Goal: Transaction & Acquisition: Obtain resource

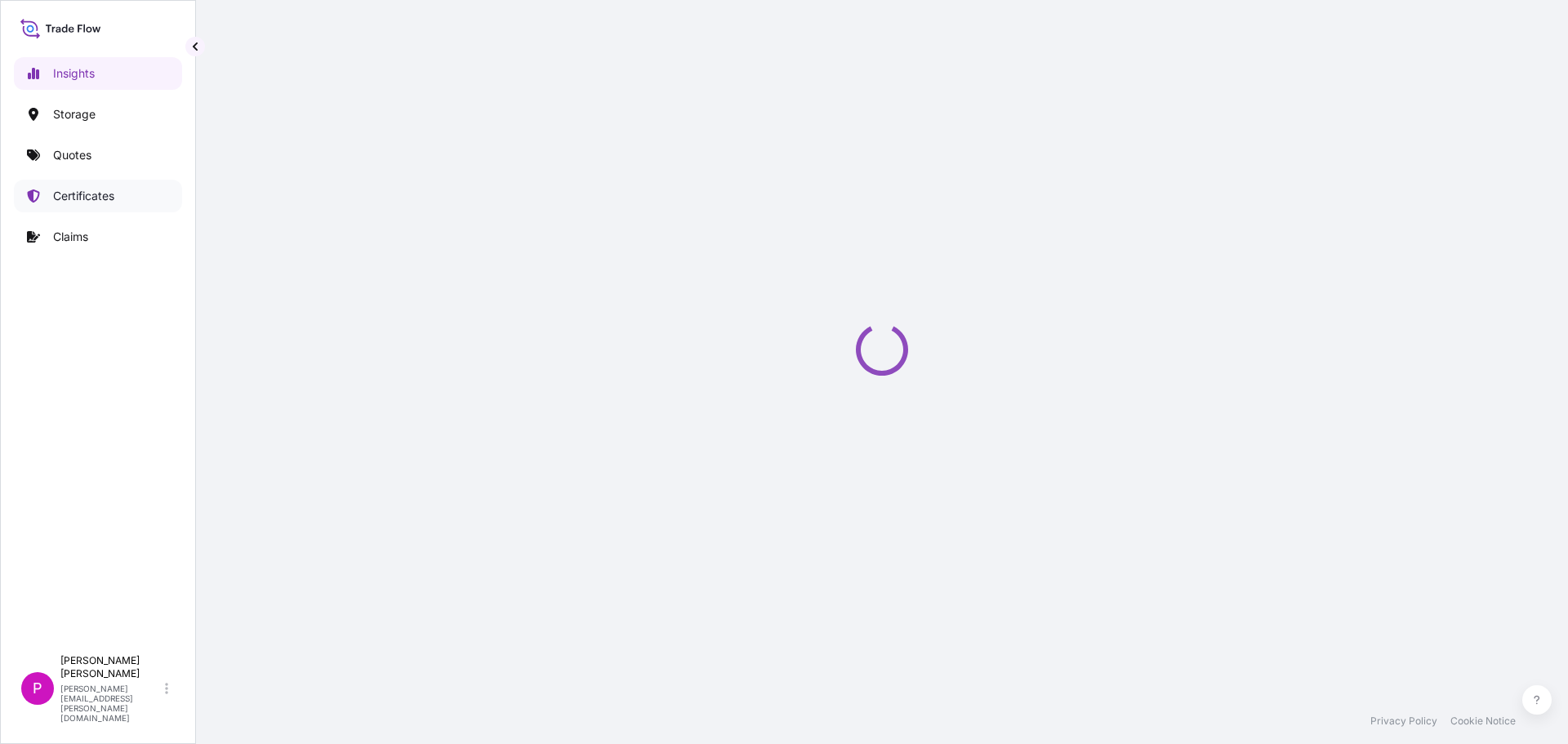
select select "2025"
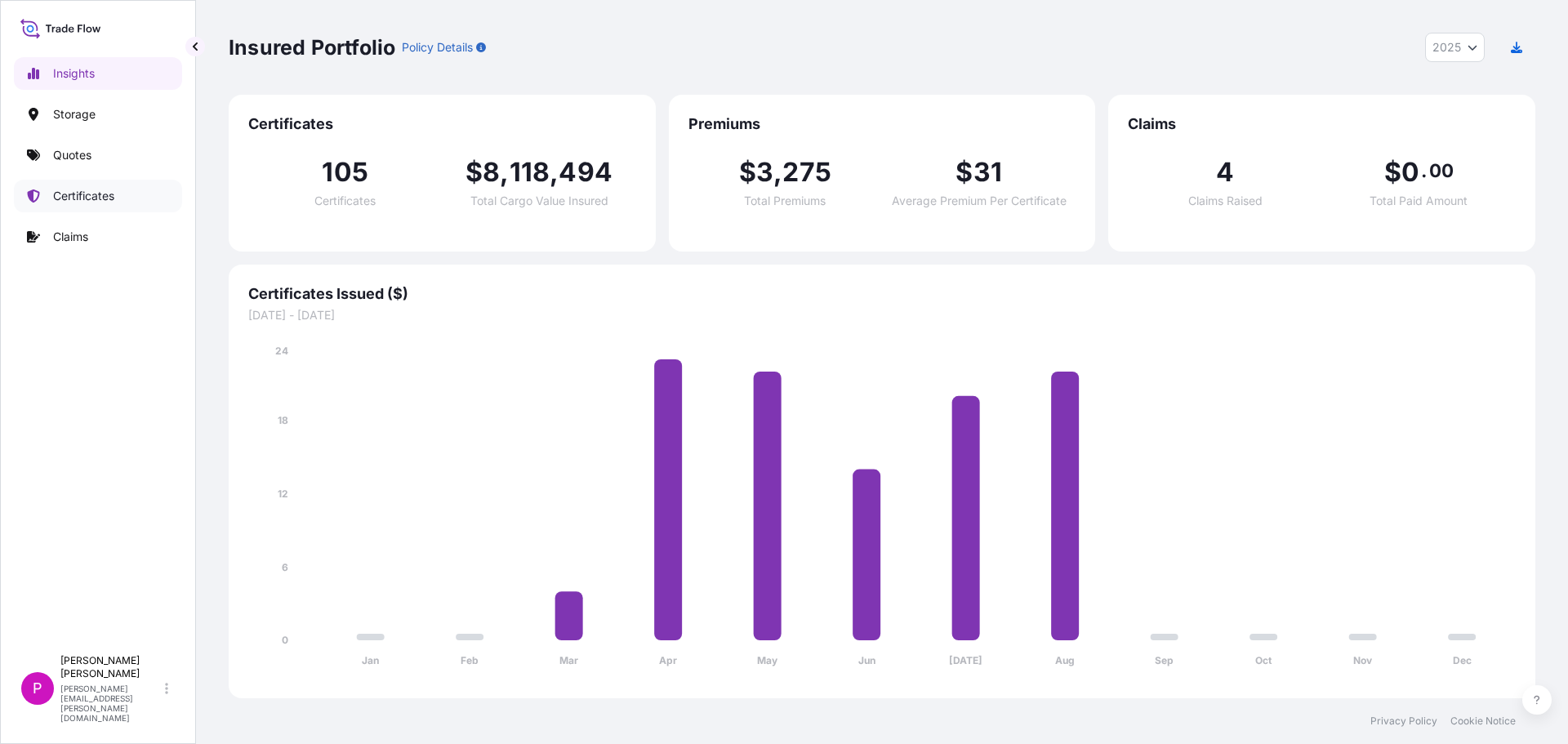
click at [86, 193] on p "Certificates" at bounding box center [83, 195] width 61 height 16
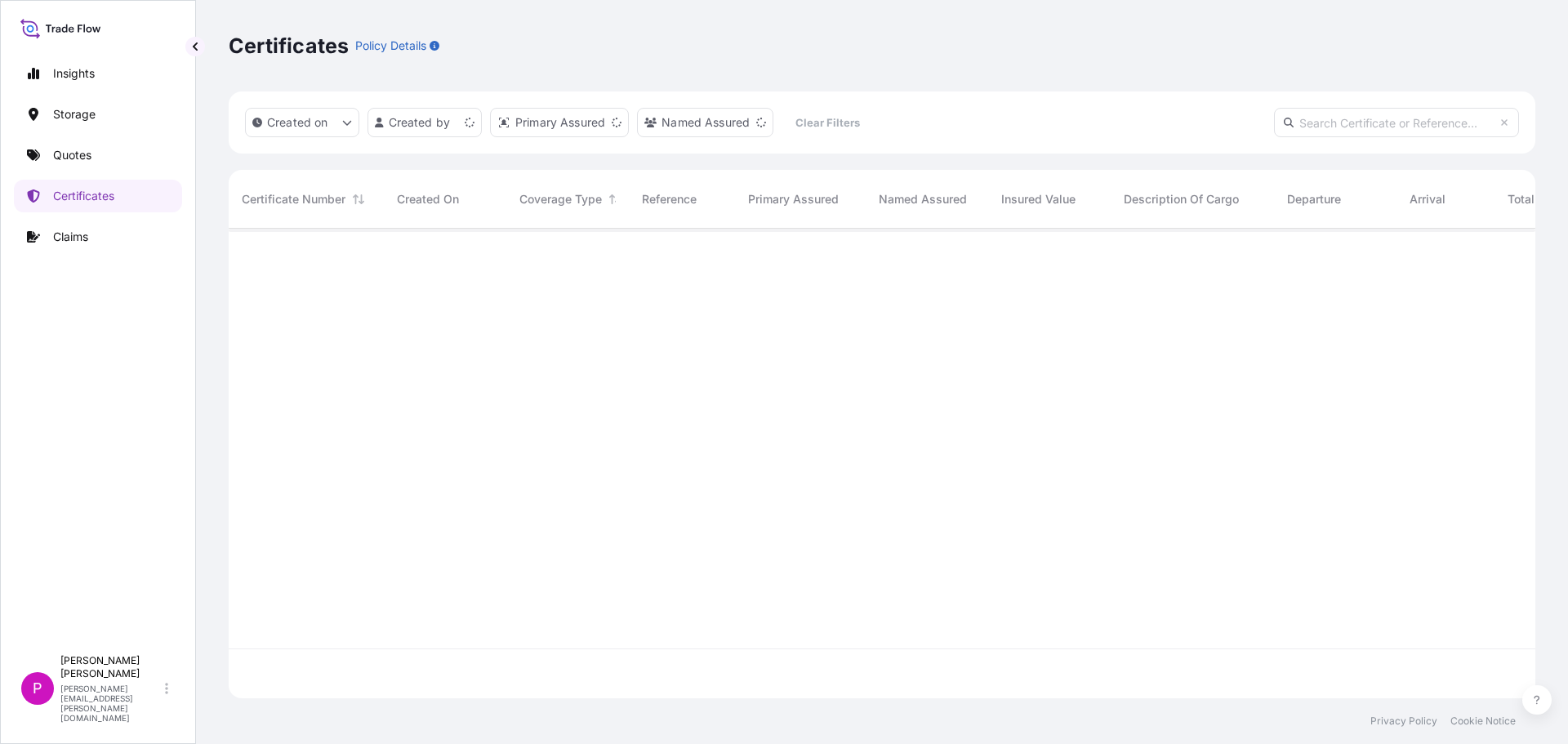
scroll to position [467, 1295]
click at [467, 123] on html "Insights Storage Quotes Certificates Claims P [PERSON_NAME] [PERSON_NAME][EMAIL…" at bounding box center [784, 372] width 1568 height 744
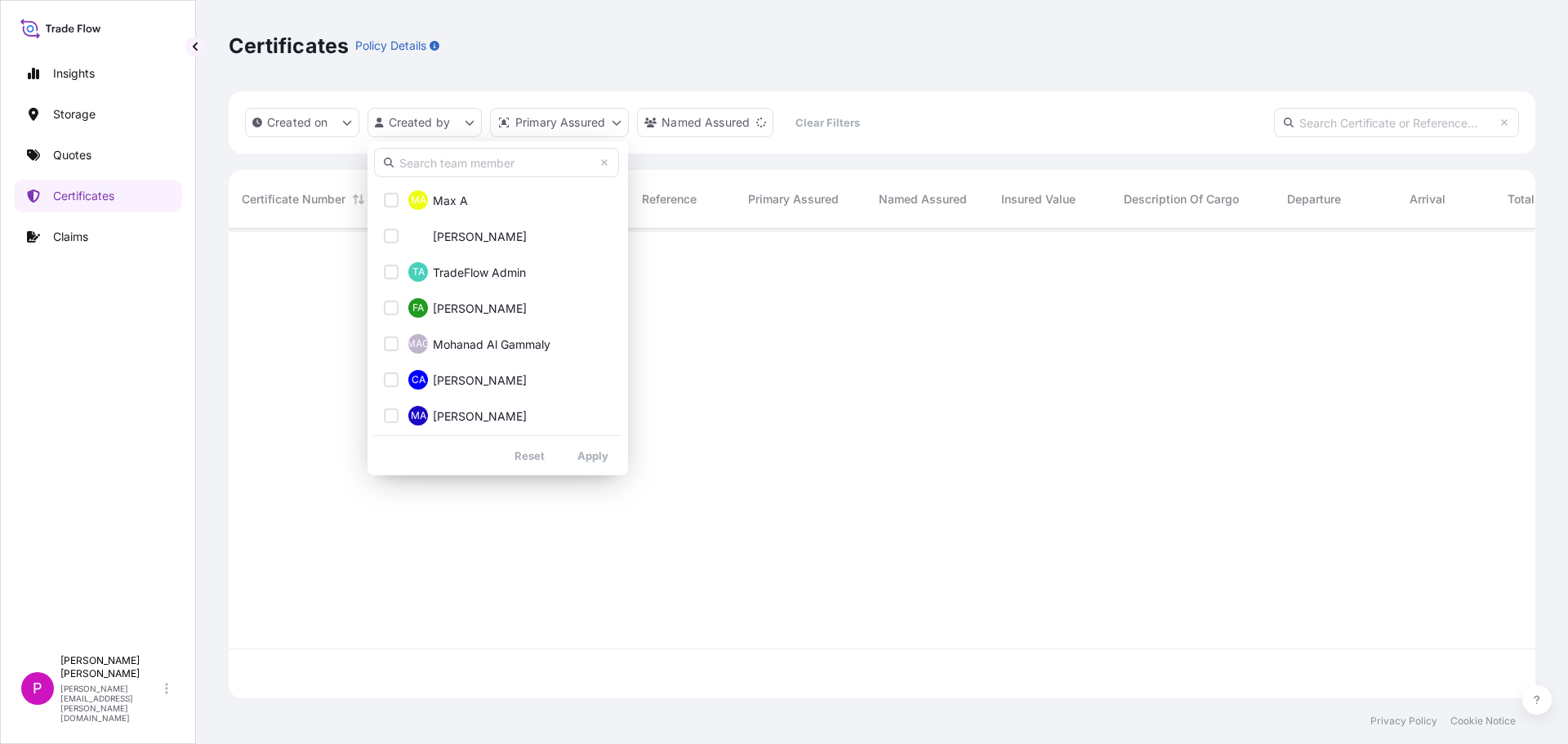
click at [441, 172] on input "text" at bounding box center [497, 162] width 245 height 29
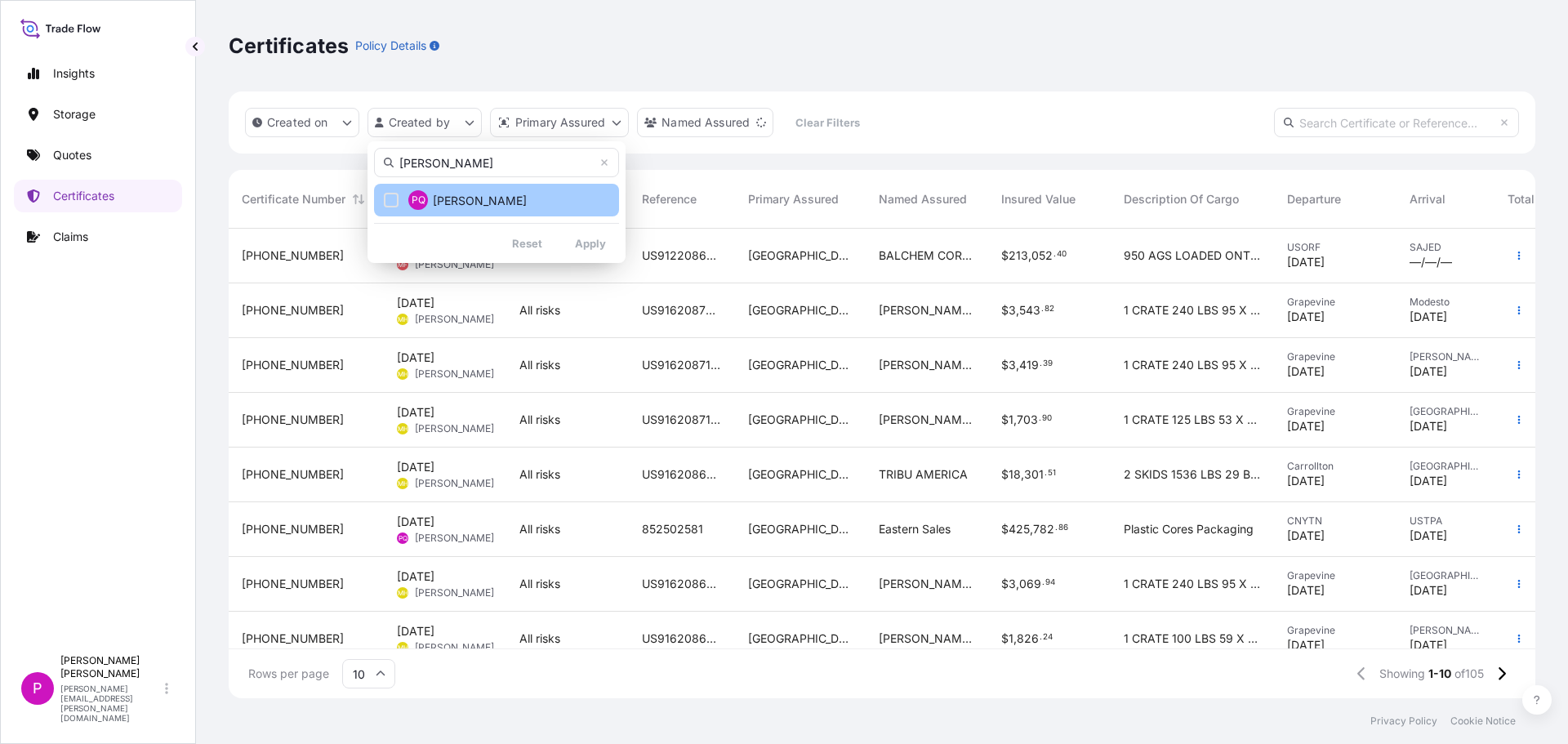
type input "[PERSON_NAME]"
click at [396, 195] on div "Select Option" at bounding box center [390, 200] width 14 height 14
click at [587, 257] on div "[PERSON_NAME] PQ [PERSON_NAME] Reset Apply" at bounding box center [496, 202] width 258 height 122
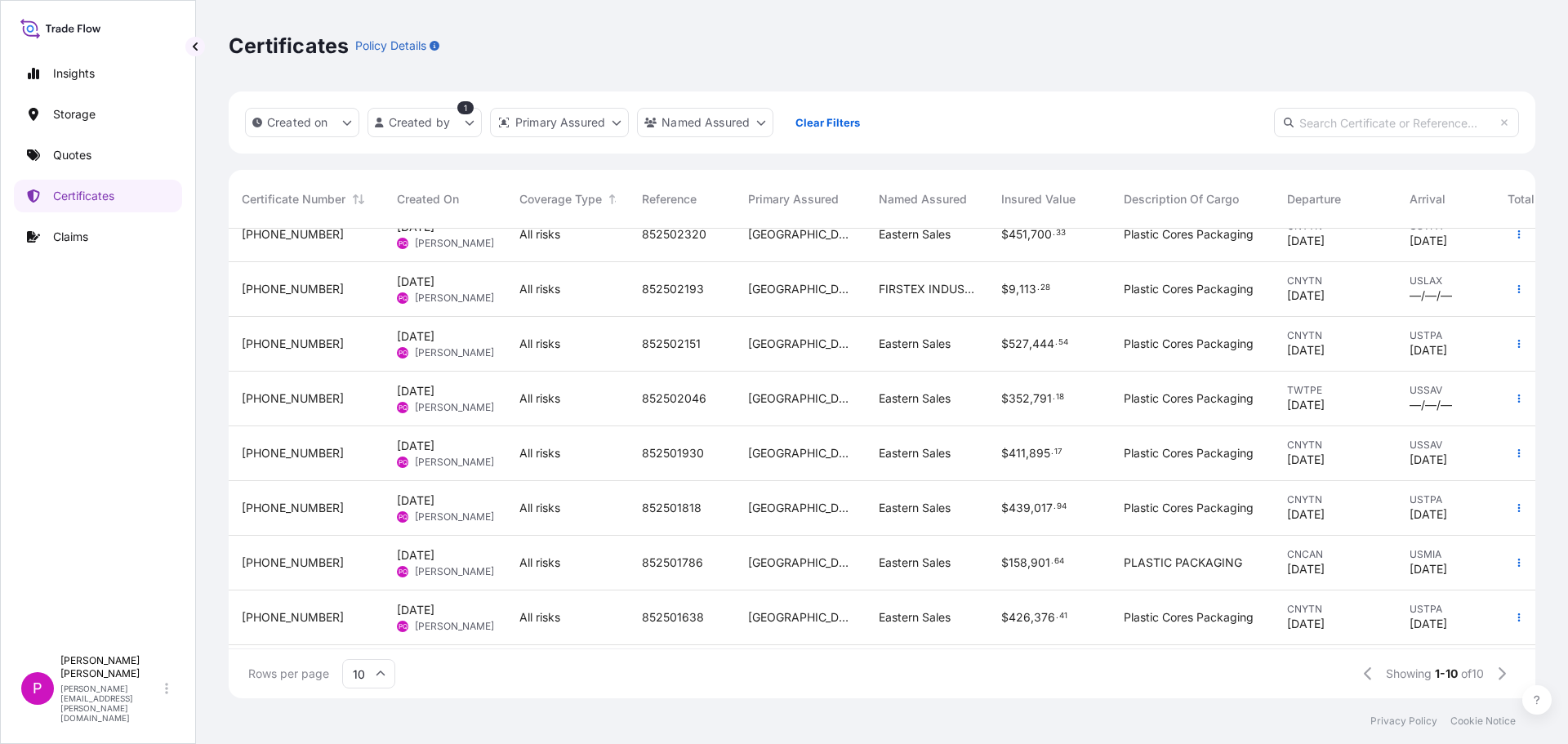
scroll to position [108, 0]
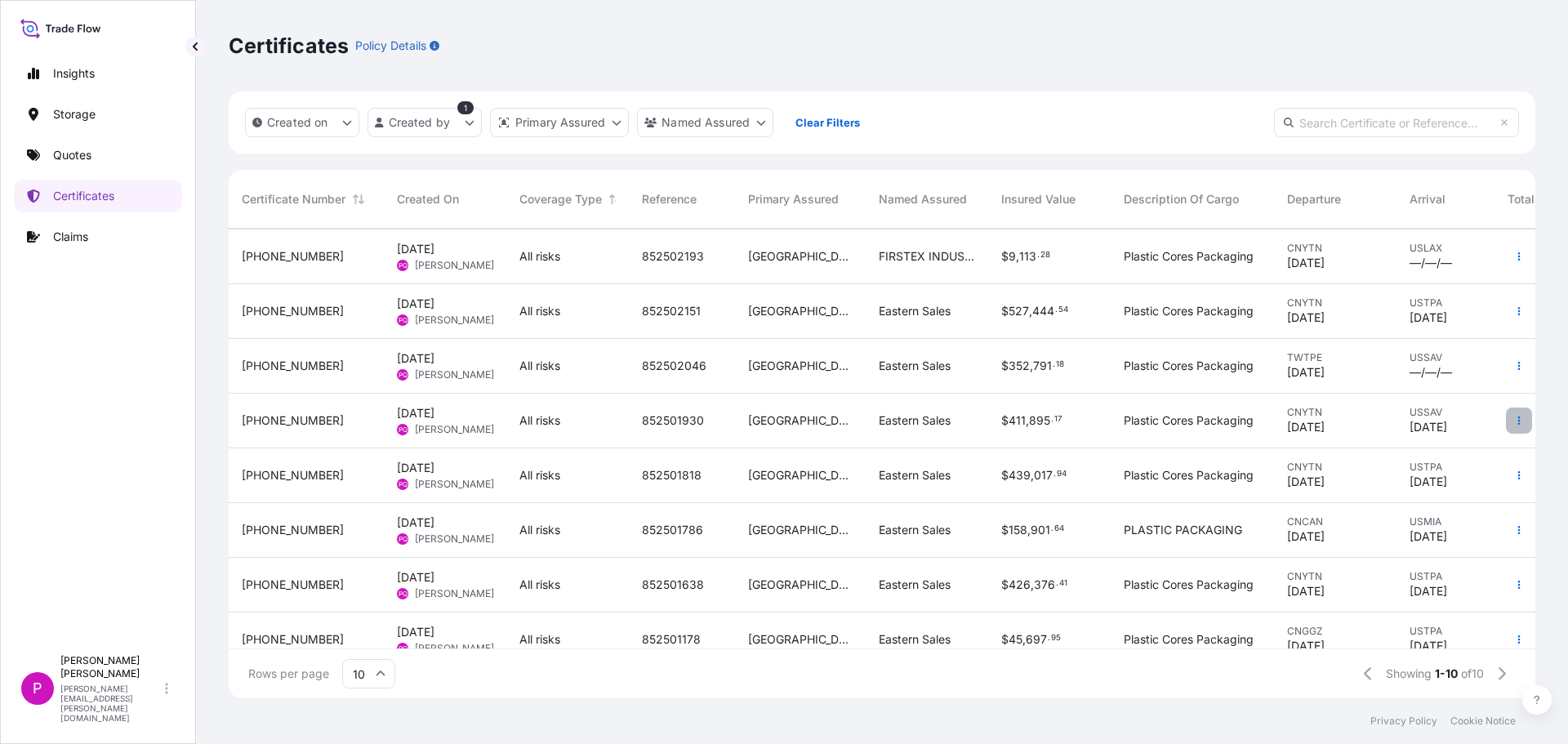
click at [1515, 423] on icon "button" at bounding box center [1520, 420] width 10 height 10
click at [1435, 426] on p "Duplicate quote" at bounding box center [1415, 423] width 85 height 16
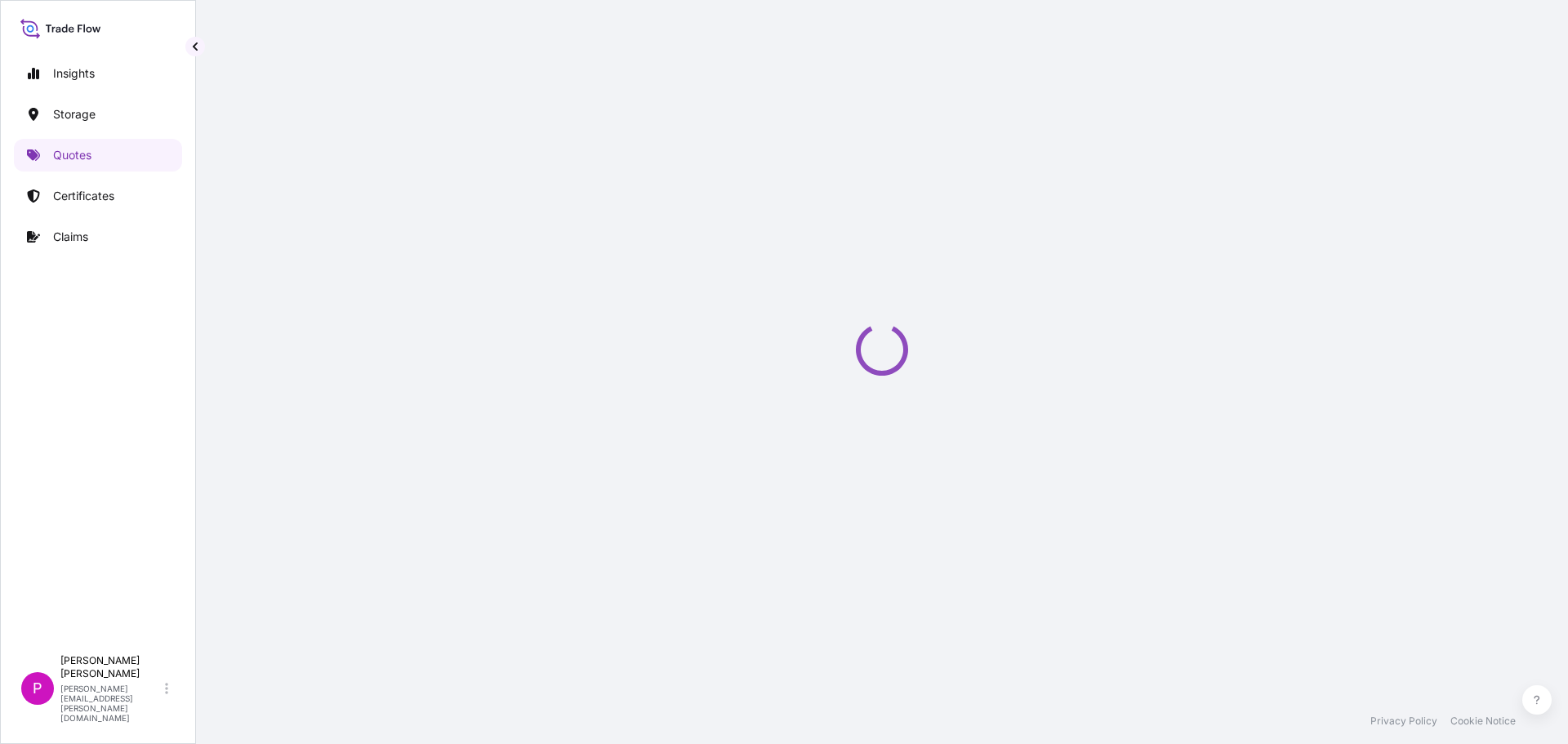
select select "Road / [GEOGRAPHIC_DATA]"
select select "Water"
select select "Road / [GEOGRAPHIC_DATA]"
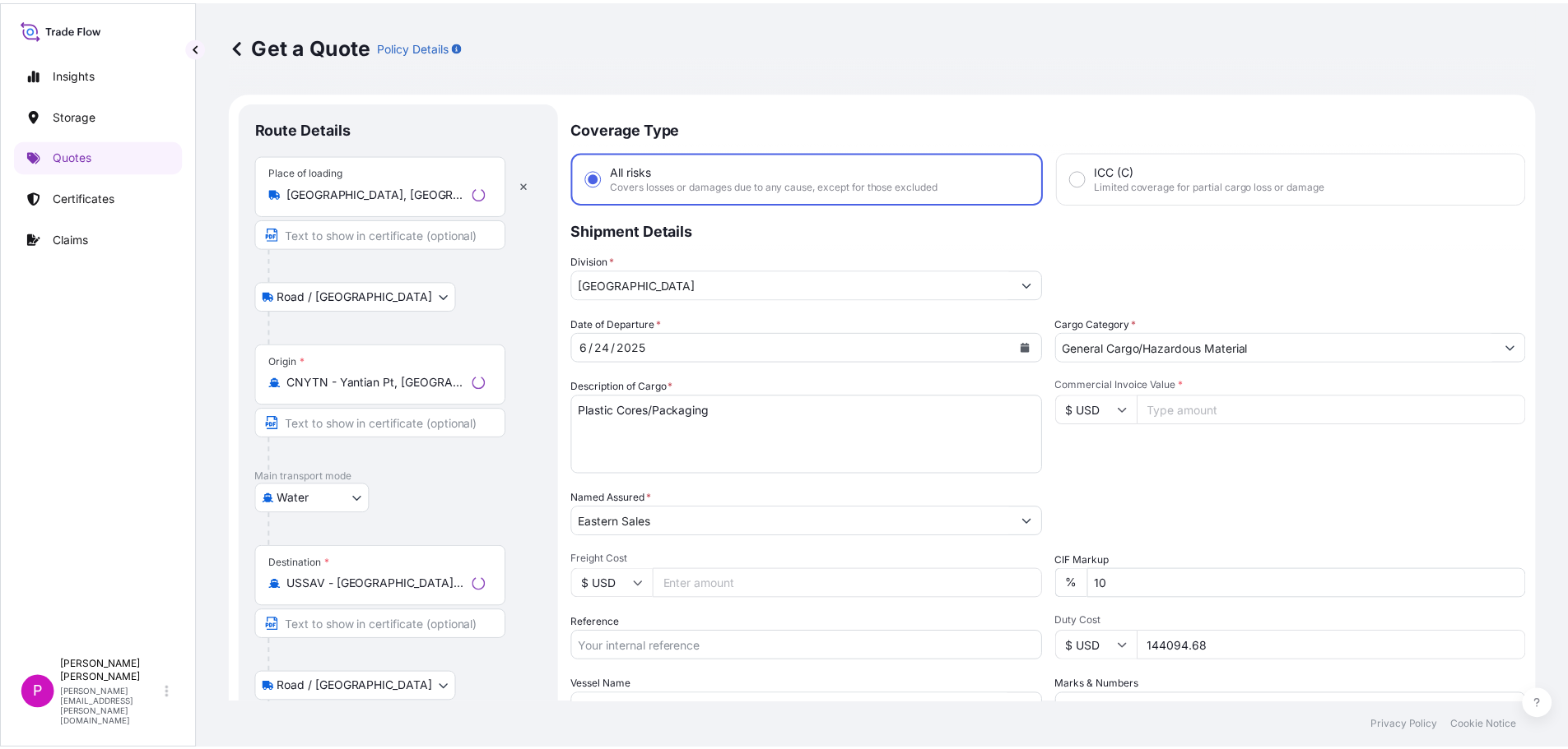
scroll to position [26, 0]
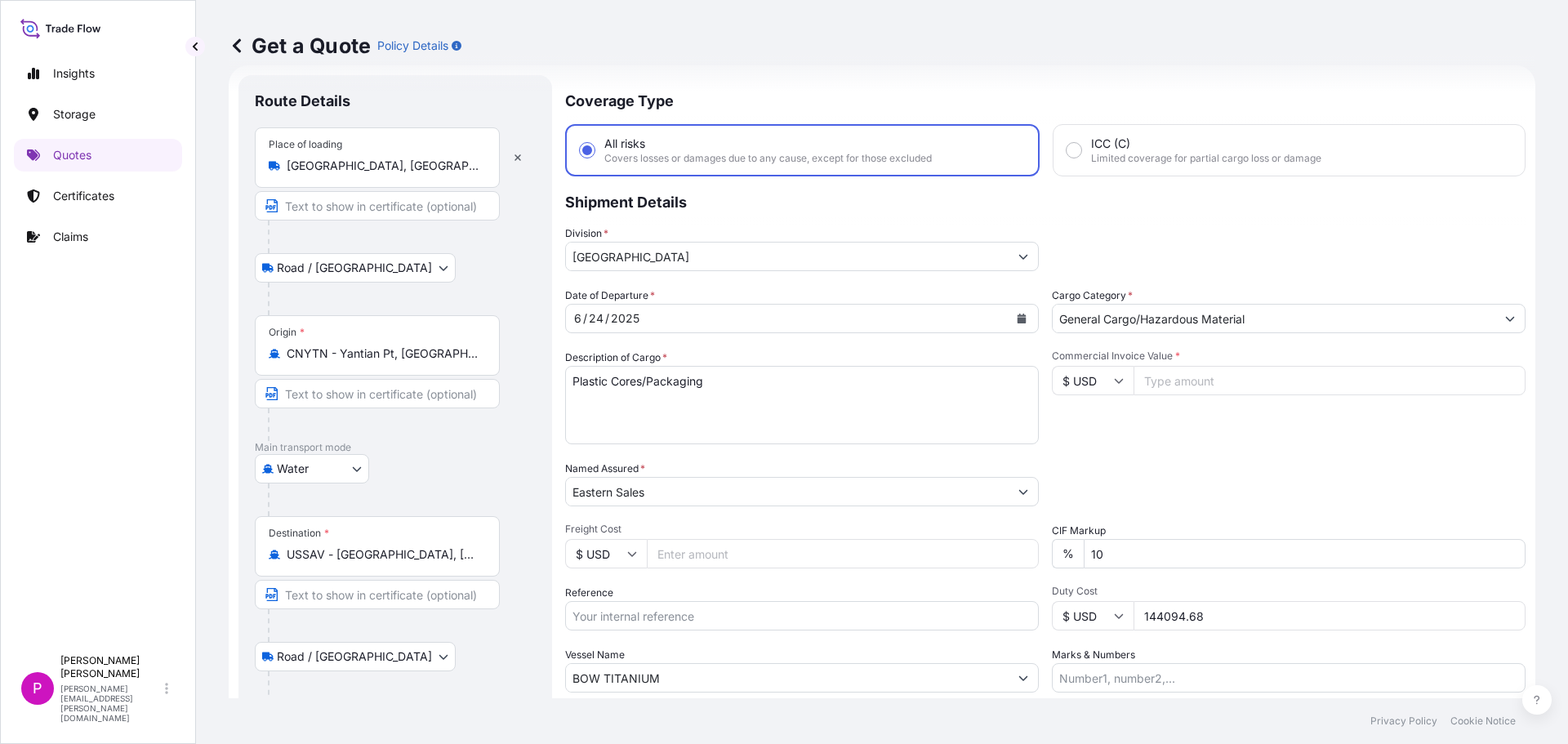
click at [1022, 319] on button "Calendar" at bounding box center [1021, 318] width 26 height 26
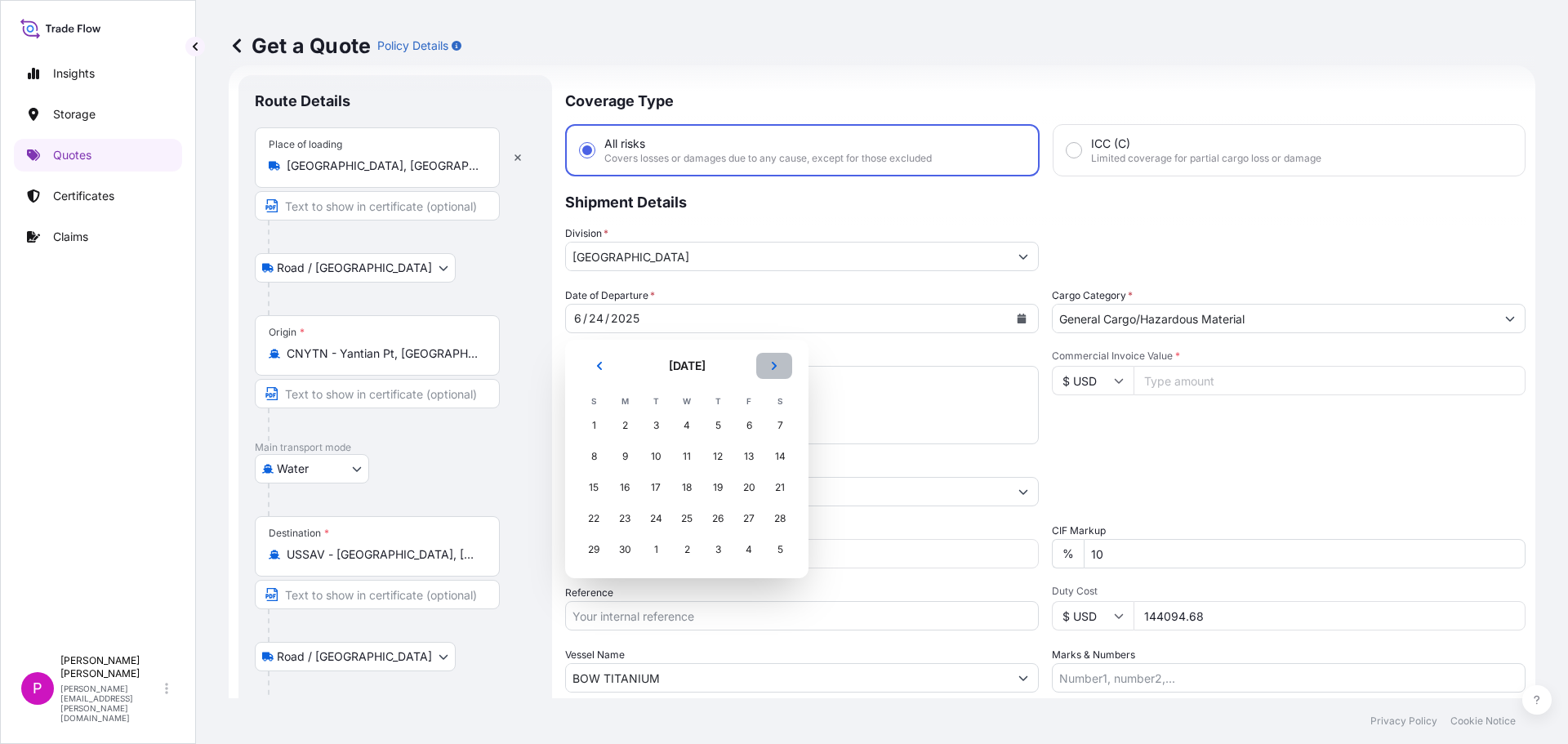
click at [776, 370] on icon "Next" at bounding box center [775, 366] width 10 height 10
click at [653, 422] on div "2" at bounding box center [656, 425] width 29 height 29
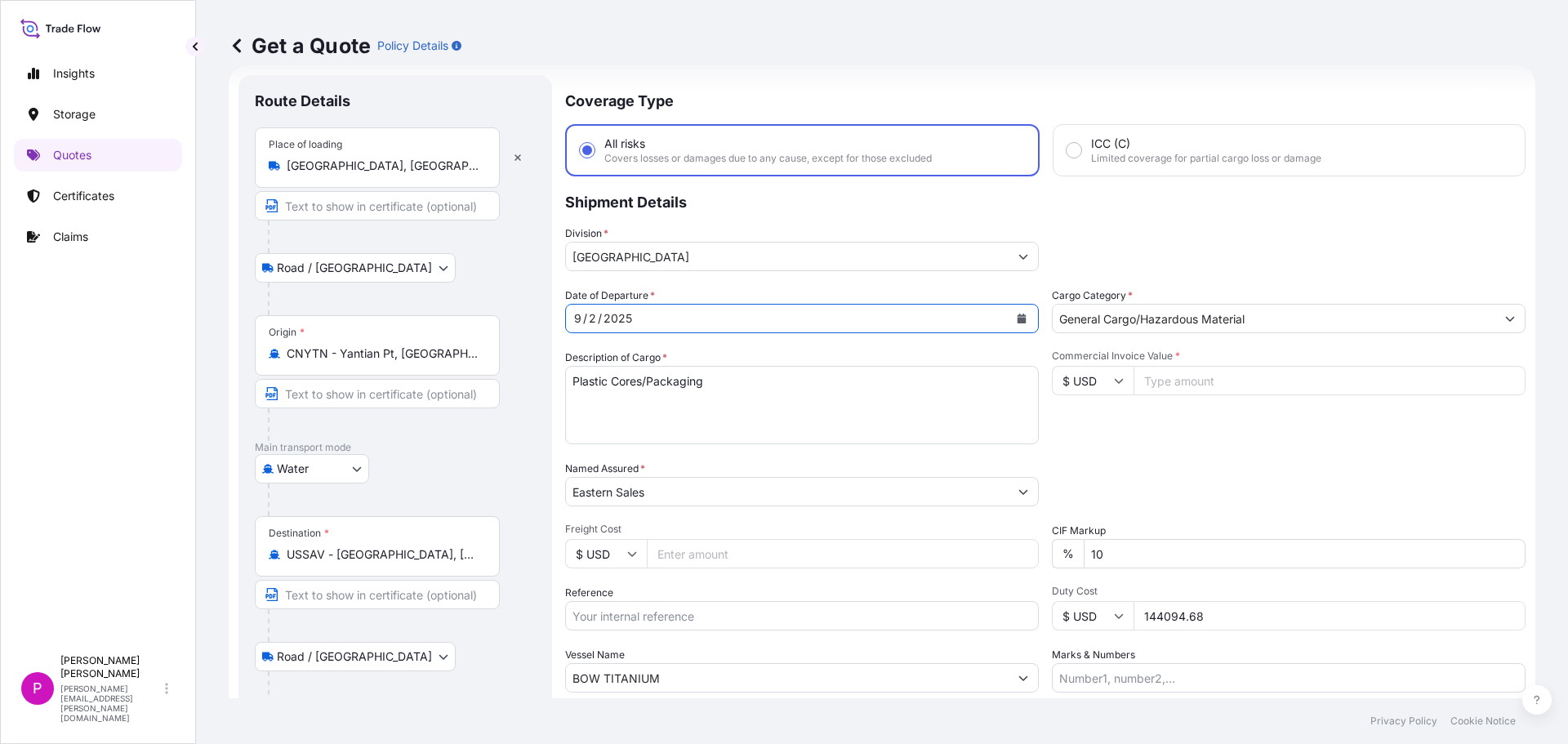
click at [1183, 384] on input "Commercial Invoice Value *" at bounding box center [1330, 381] width 392 height 29
paste input "239648.85"
type input "239648.85"
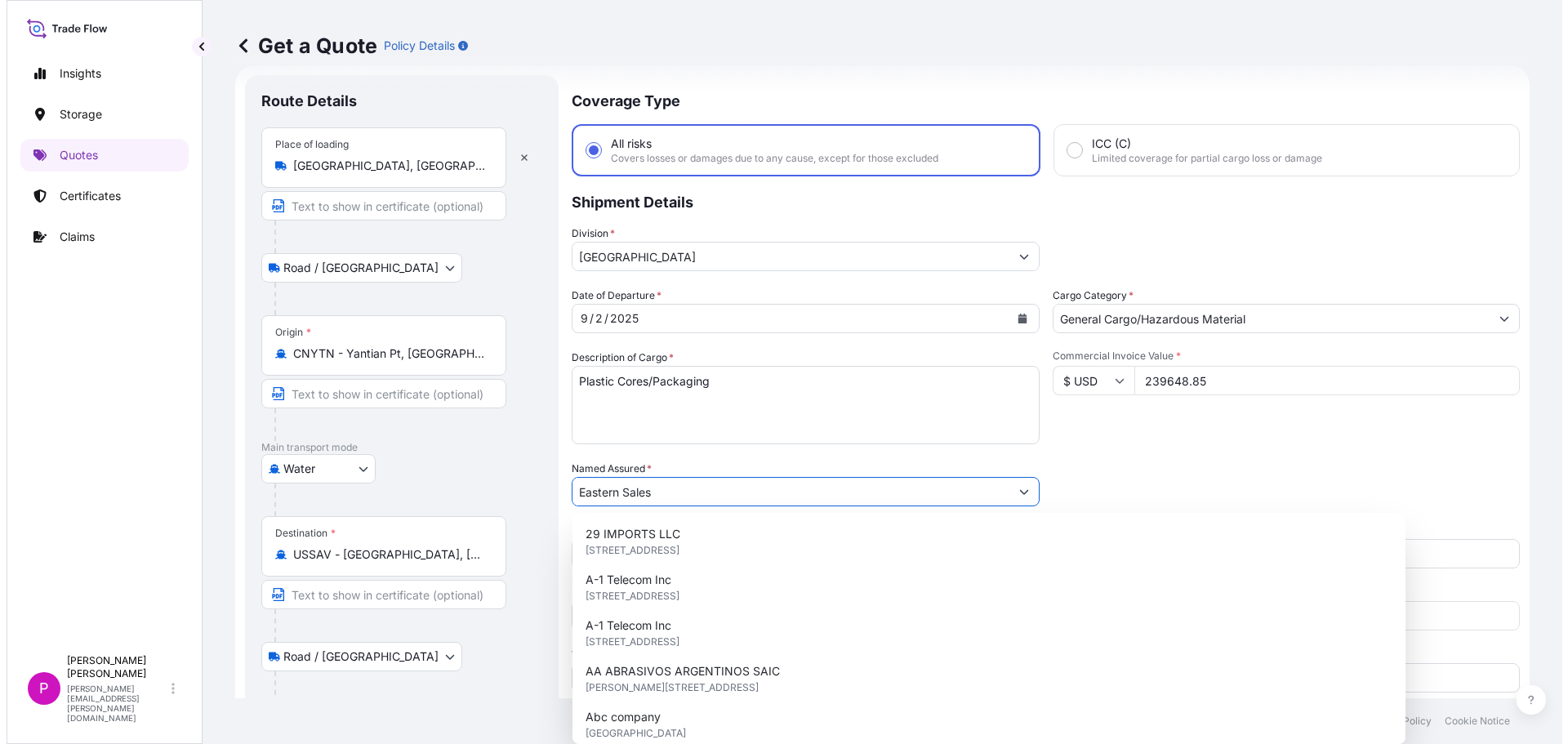
scroll to position [9, 0]
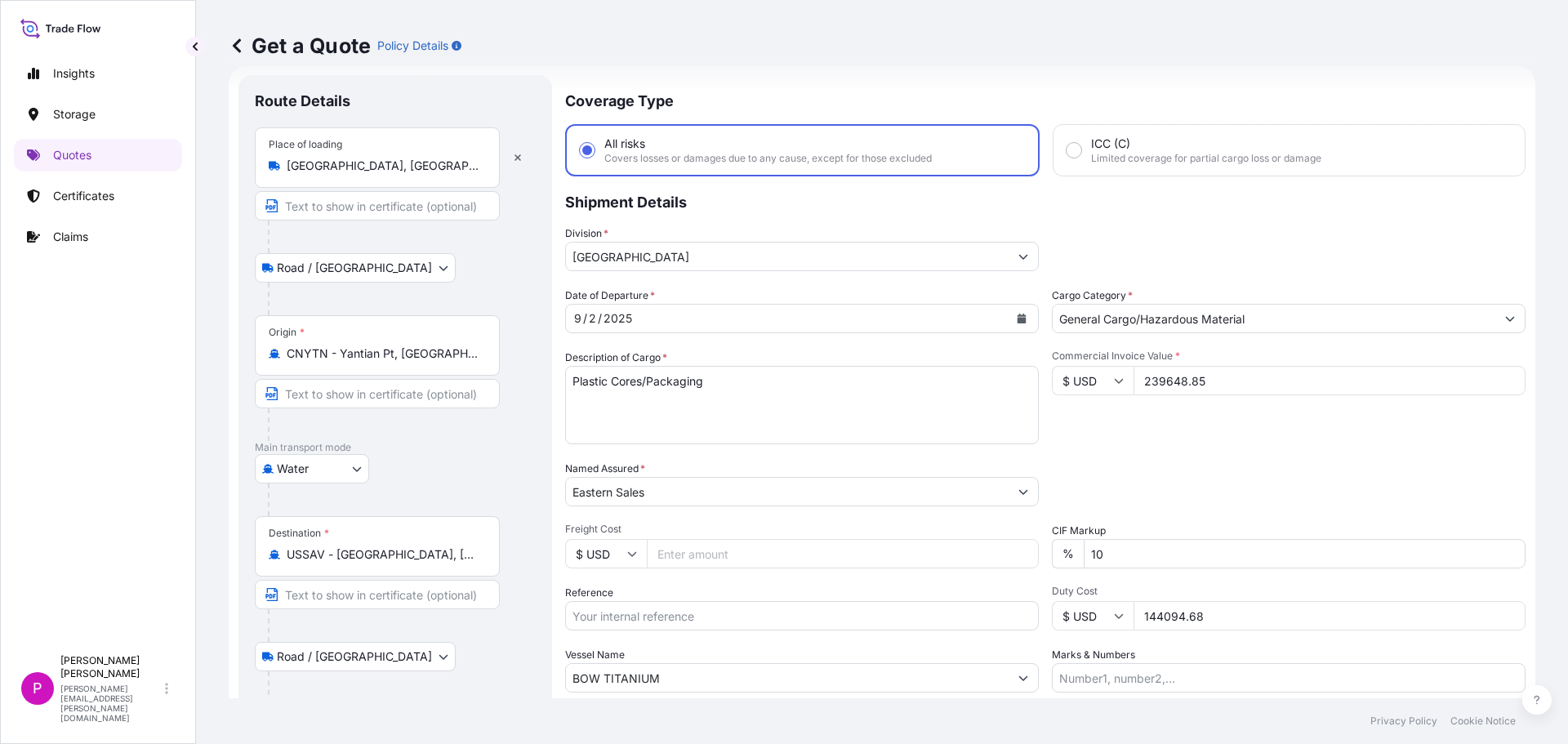
click at [791, 563] on input "Freight Cost" at bounding box center [843, 554] width 392 height 29
type input "3500"
paste input "852502754"
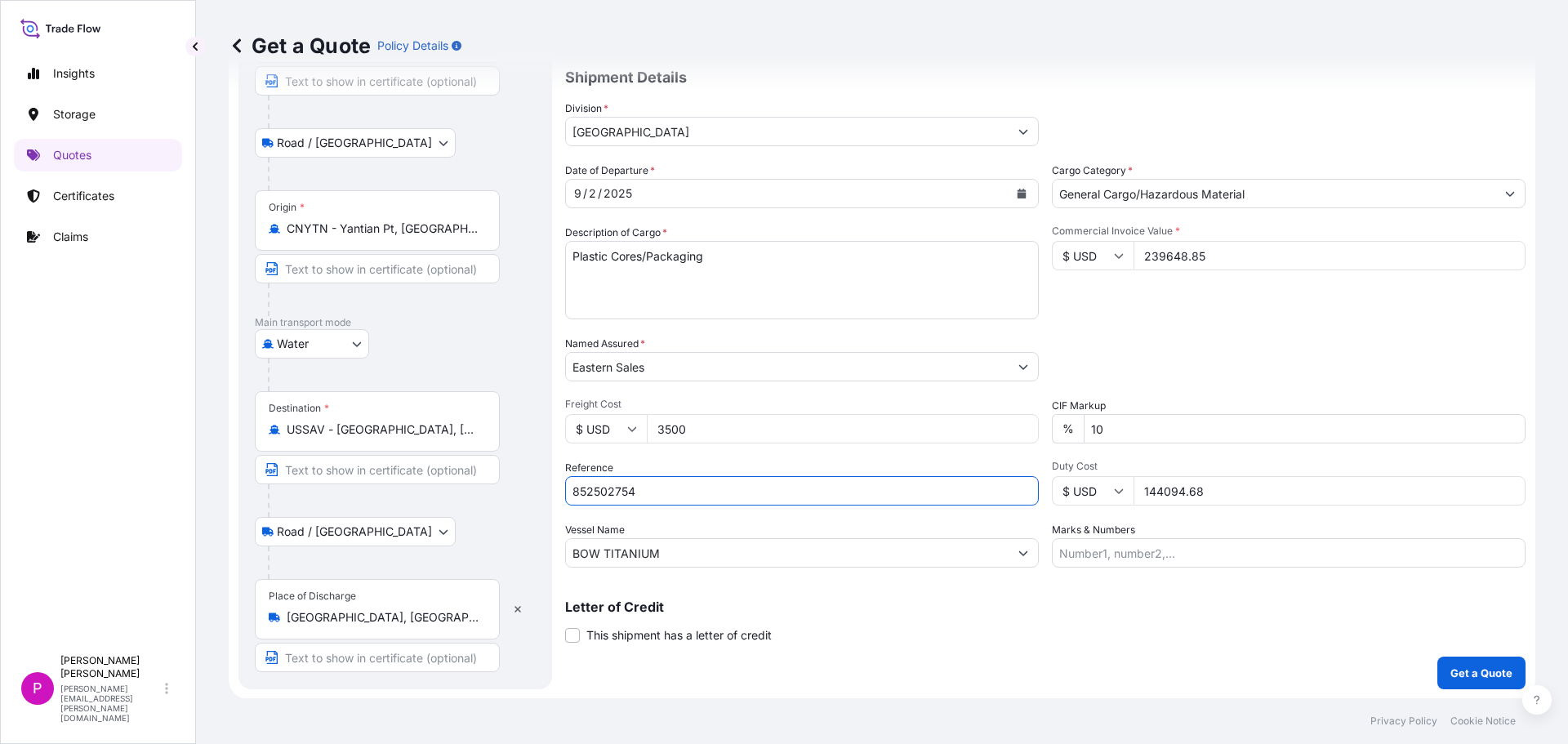
scroll to position [152, 0]
type input "852502754"
click at [1168, 485] on input "Duty Cost" at bounding box center [1330, 490] width 392 height 29
type input "139947.48"
drag, startPoint x: 685, startPoint y: 558, endPoint x: 524, endPoint y: 587, distance: 163.6
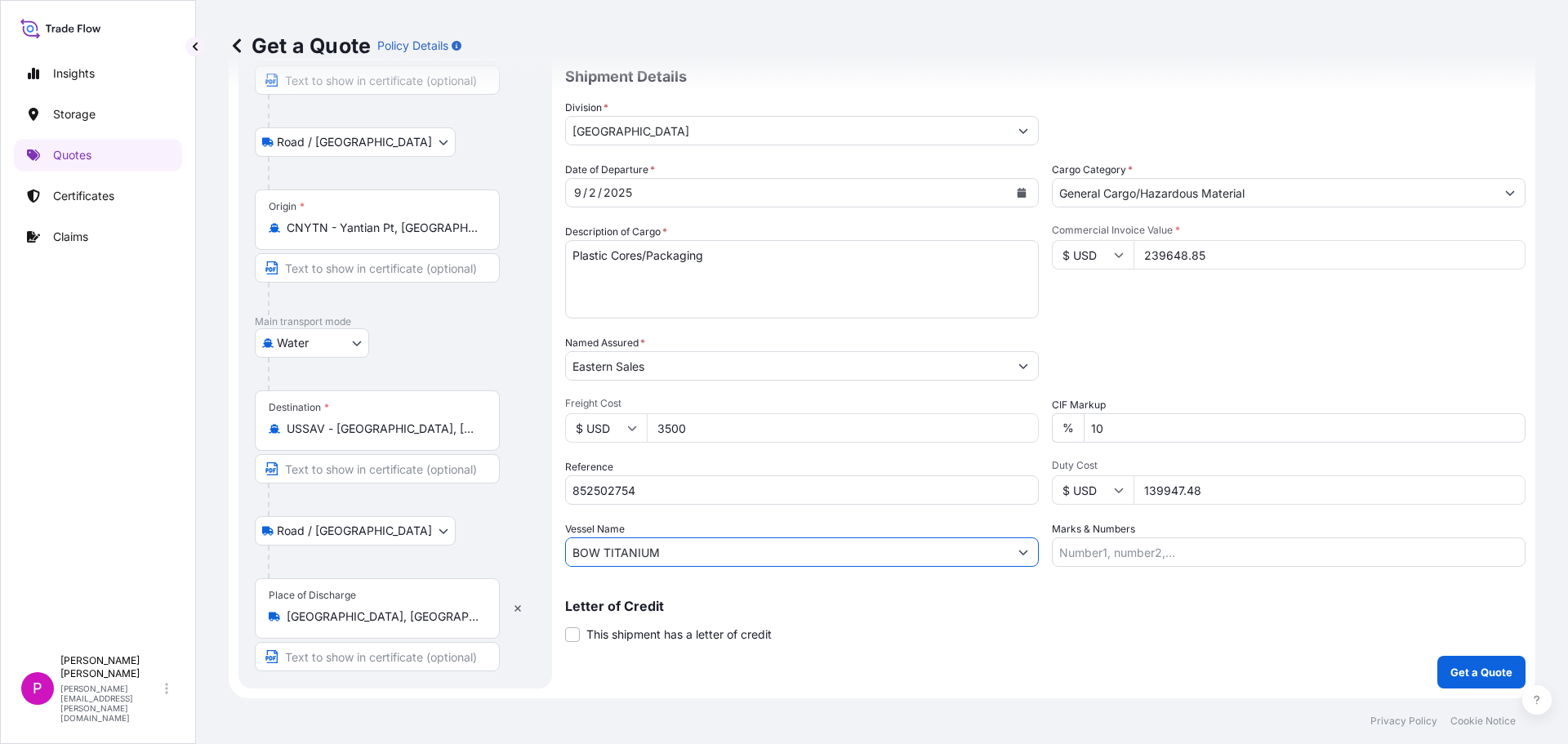
click at [529, 583] on form "Route Details Place of loading [GEOGRAPHIC_DATA], [GEOGRAPHIC_DATA], [GEOGRAPHI…" at bounding box center [882, 319] width 1307 height 759
paste input "EVER META"
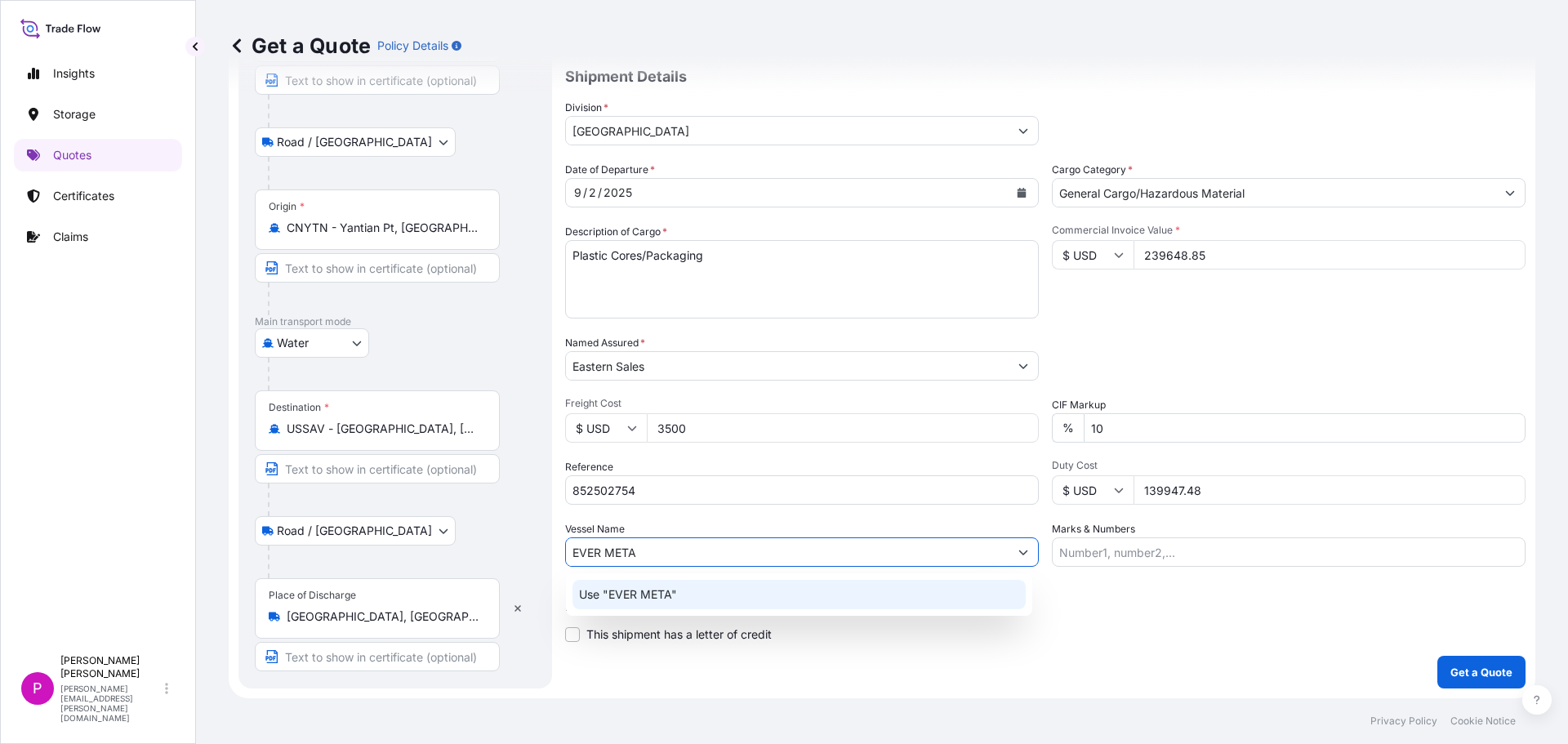
click at [637, 595] on p "Use "EVER META"" at bounding box center [627, 594] width 98 height 16
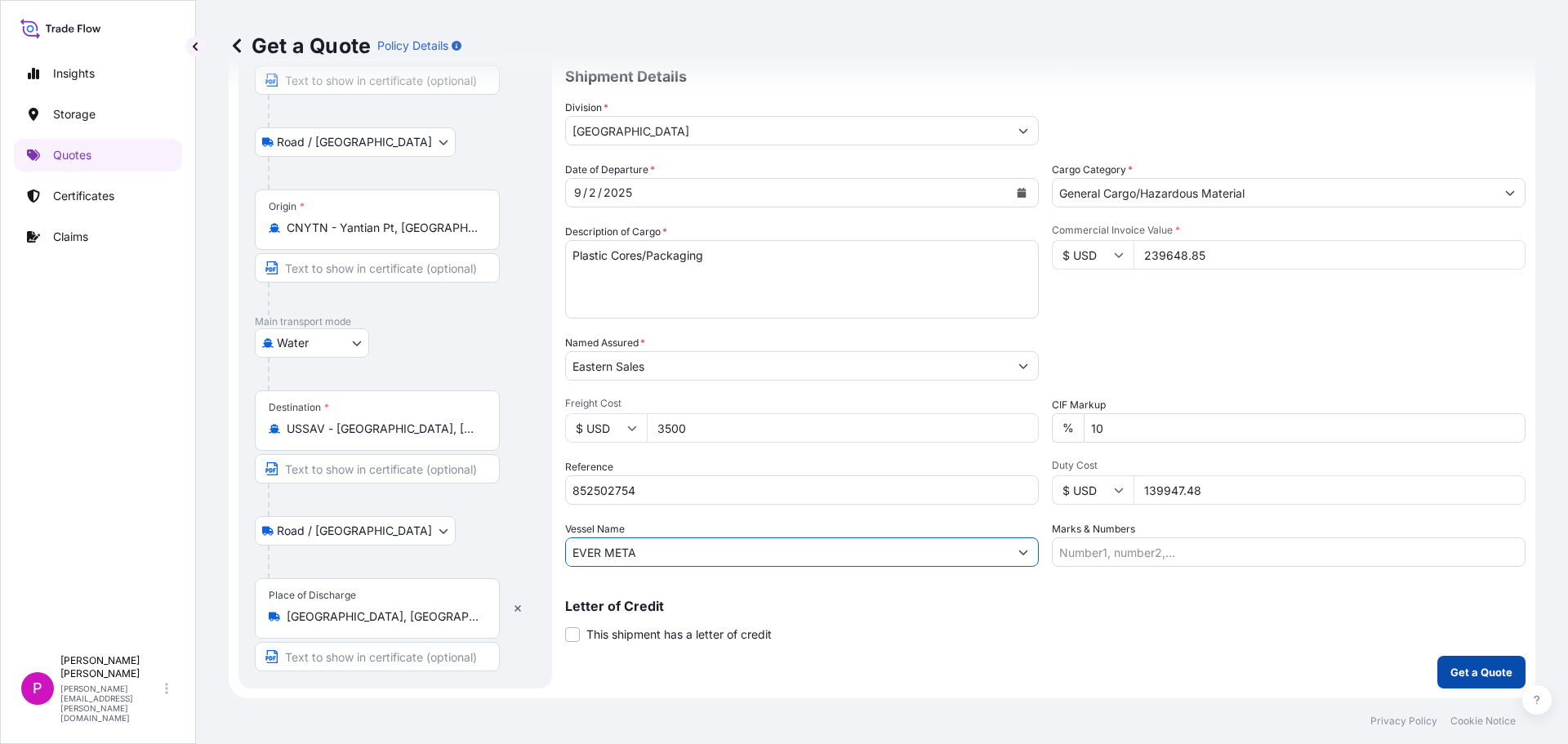
type input "EVER META"
click at [1470, 675] on p "Get a Quote" at bounding box center [1482, 672] width 62 height 16
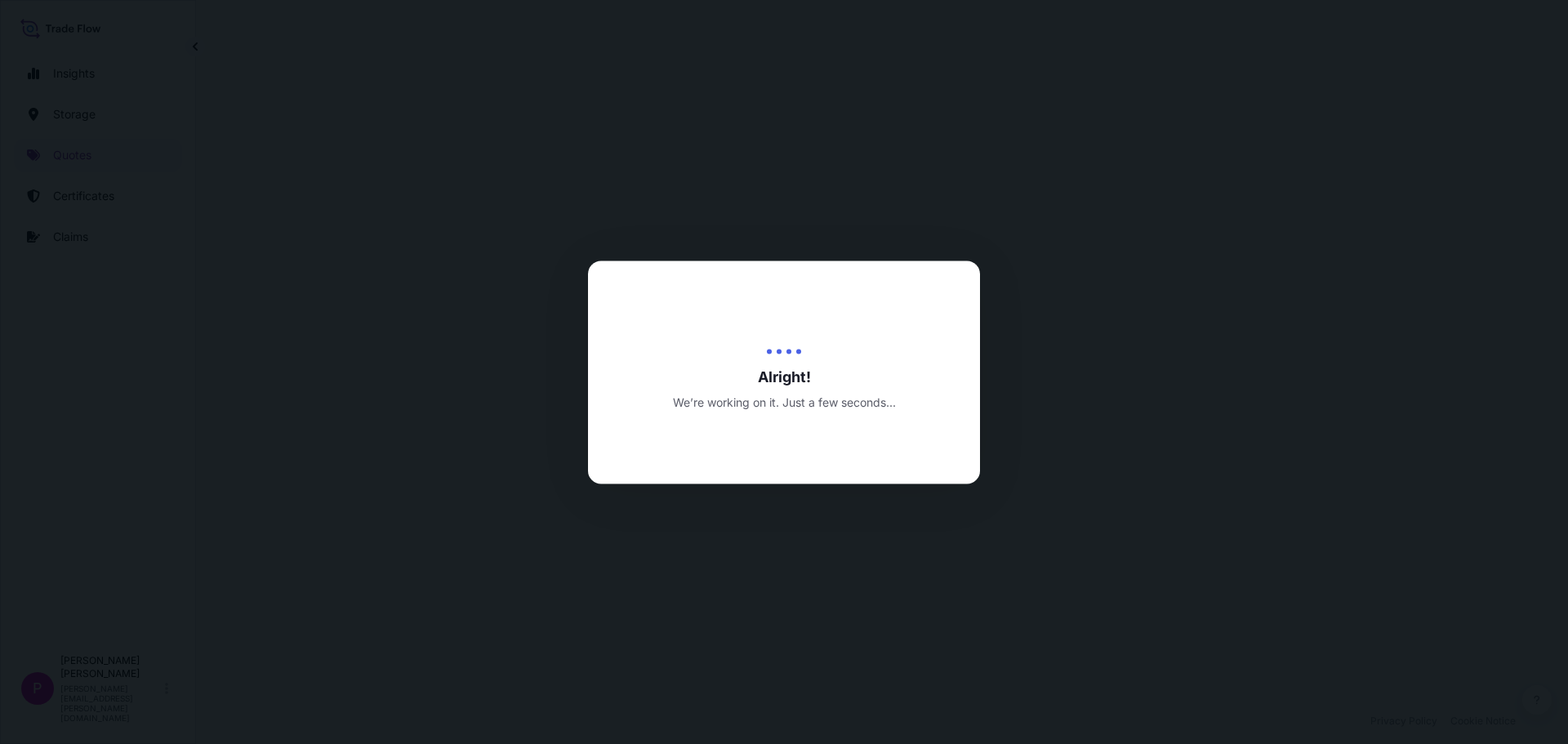
select select "Road / [GEOGRAPHIC_DATA]"
select select "Water"
select select "Road / [GEOGRAPHIC_DATA]"
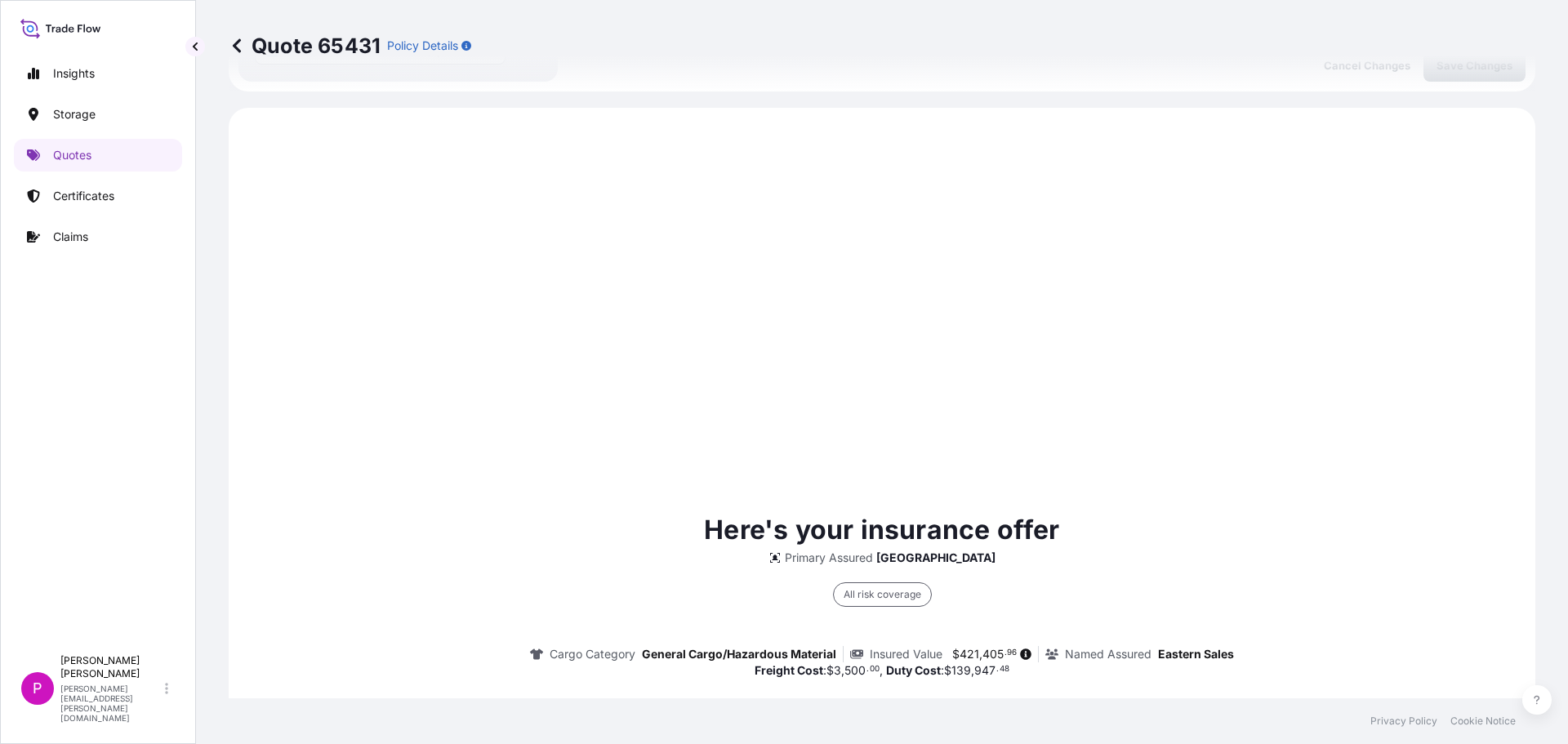
scroll to position [786, 0]
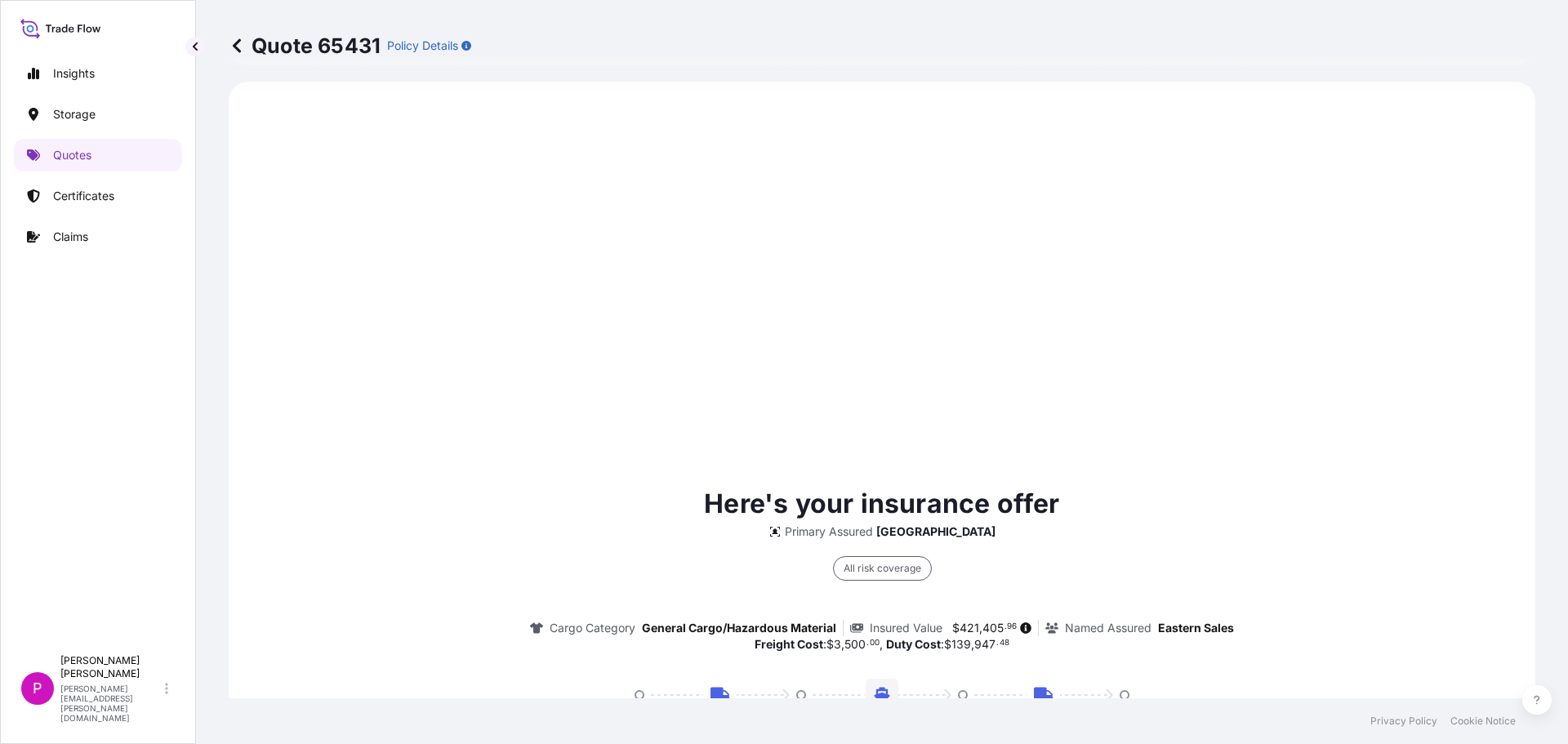
drag, startPoint x: 1406, startPoint y: 413, endPoint x: 1396, endPoint y: 414, distance: 10.0
click at [1401, 413] on div "Here's your insurance offer Primary Assured Dallas All risk coverage Cargo Cate…" at bounding box center [882, 689] width 1262 height 1169
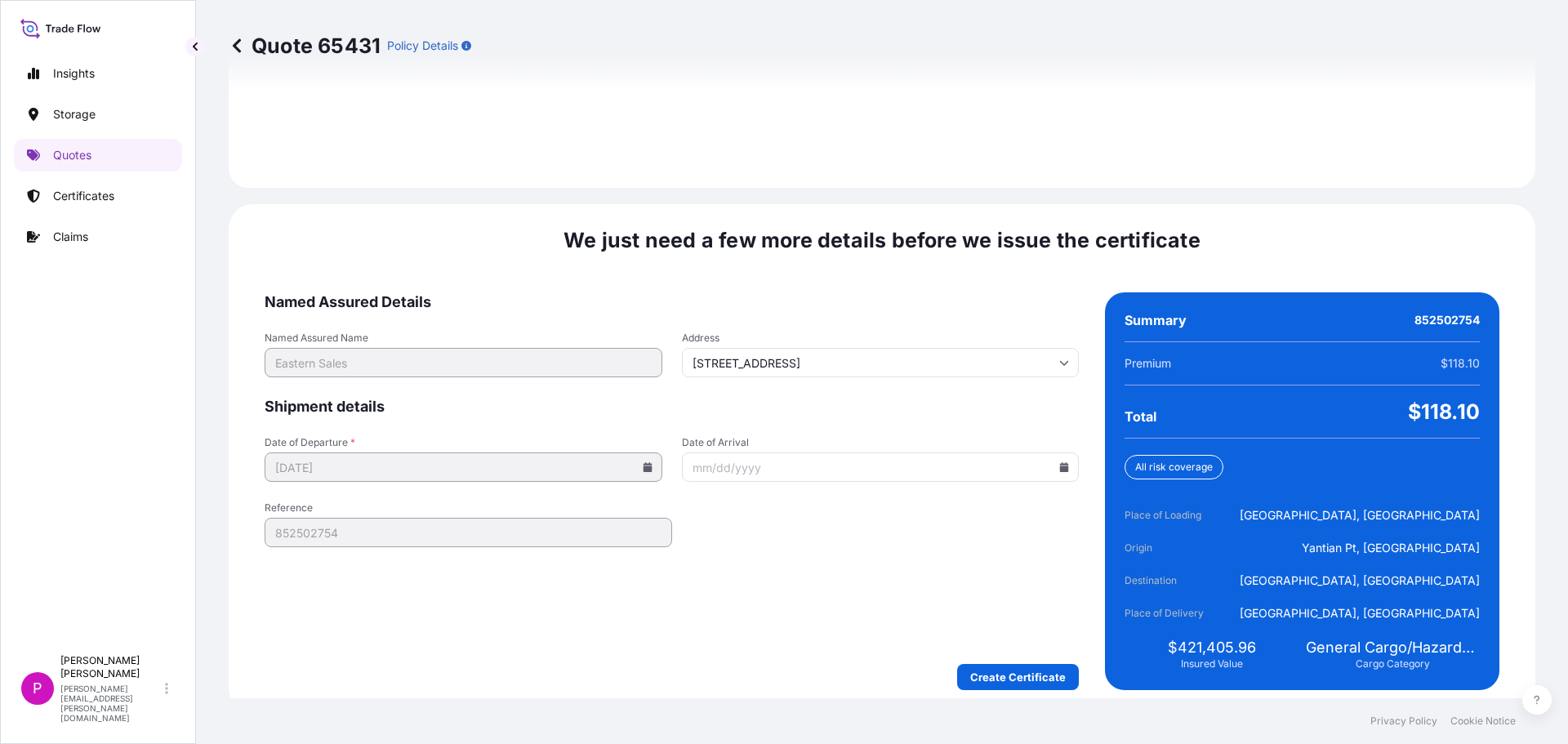
scroll to position [2434, 0]
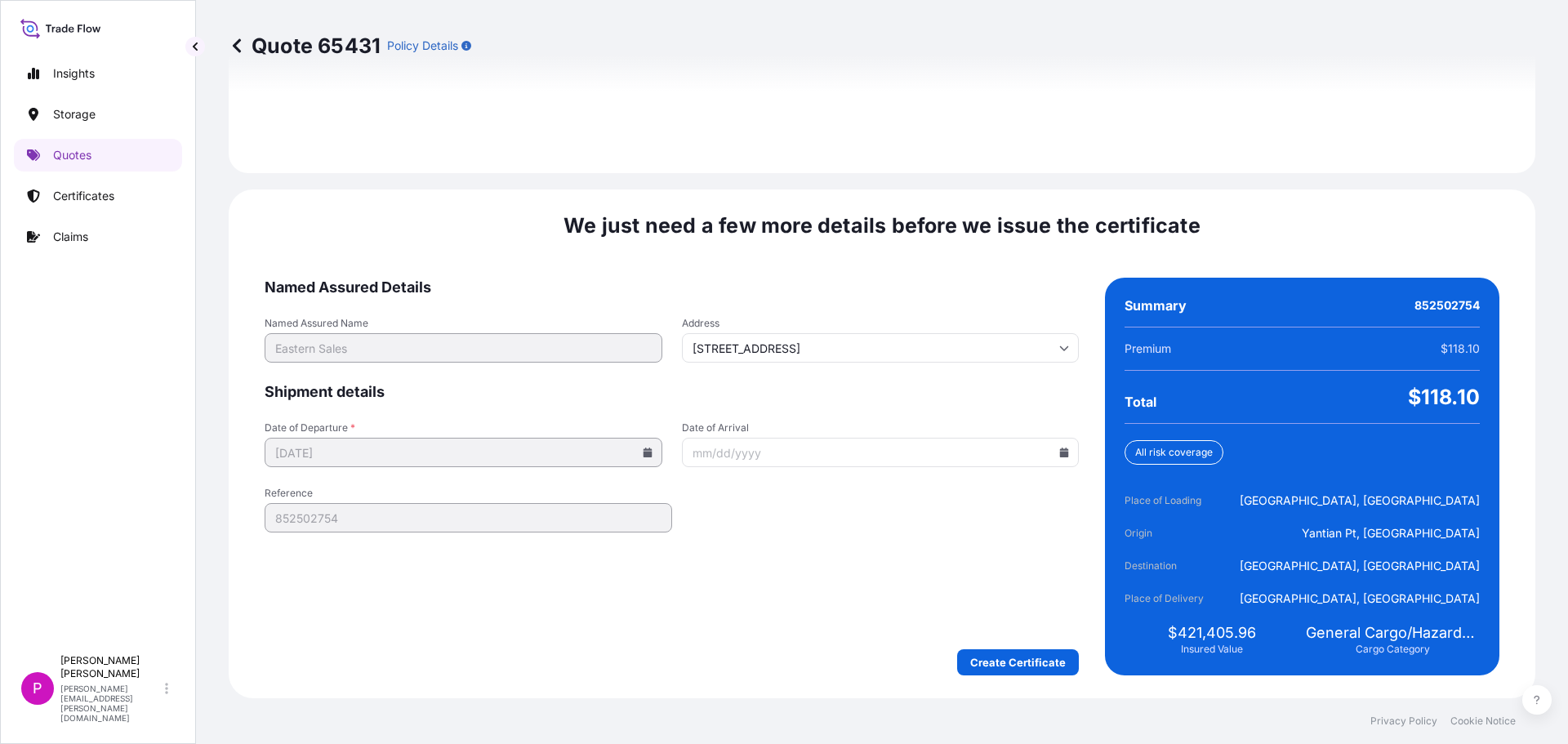
click at [1061, 449] on icon at bounding box center [1065, 452] width 9 height 10
click at [995, 185] on button at bounding box center [985, 177] width 26 height 26
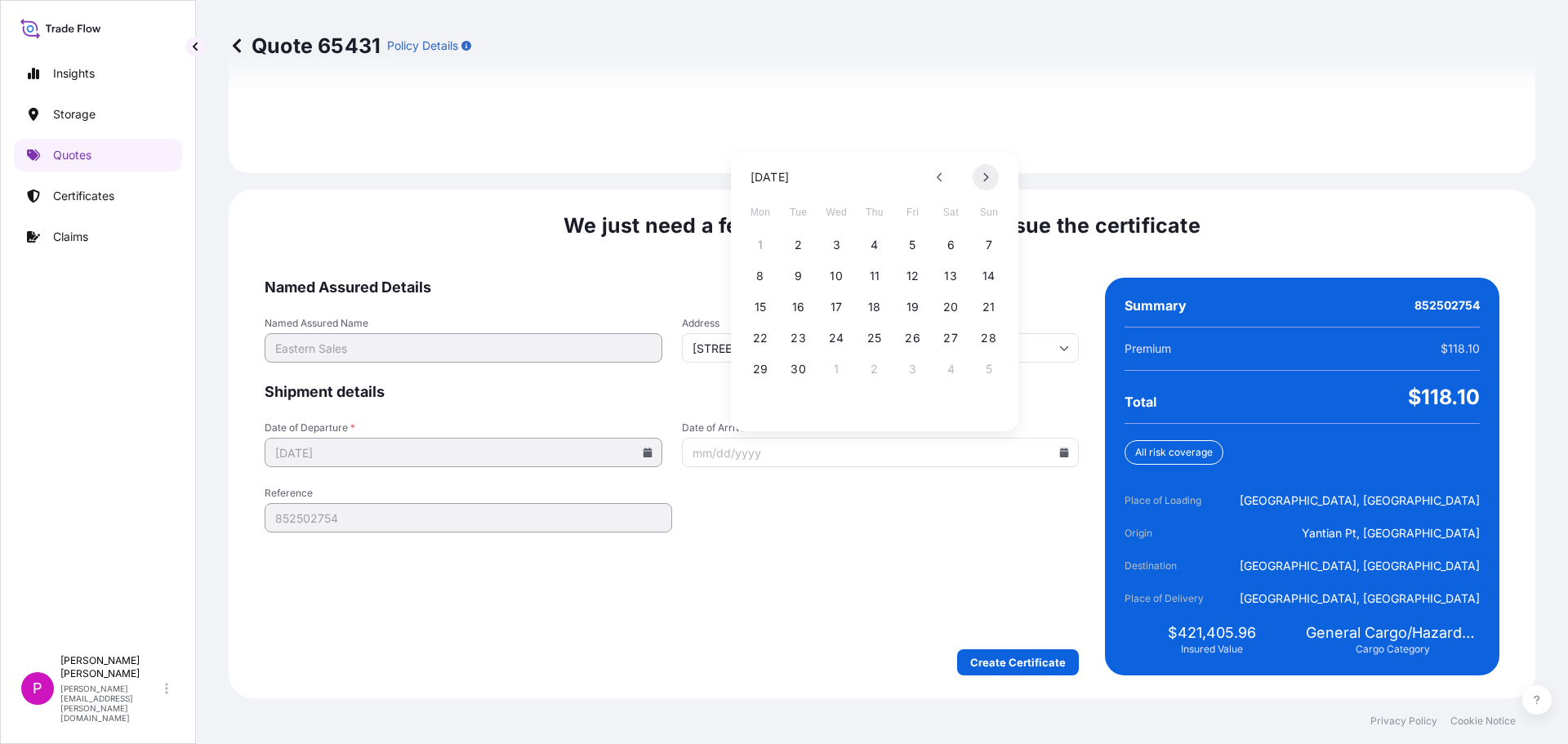
click at [995, 185] on button at bounding box center [985, 177] width 26 height 26
click at [911, 242] on button "3" at bounding box center [913, 244] width 26 height 26
type input "[DATE]"
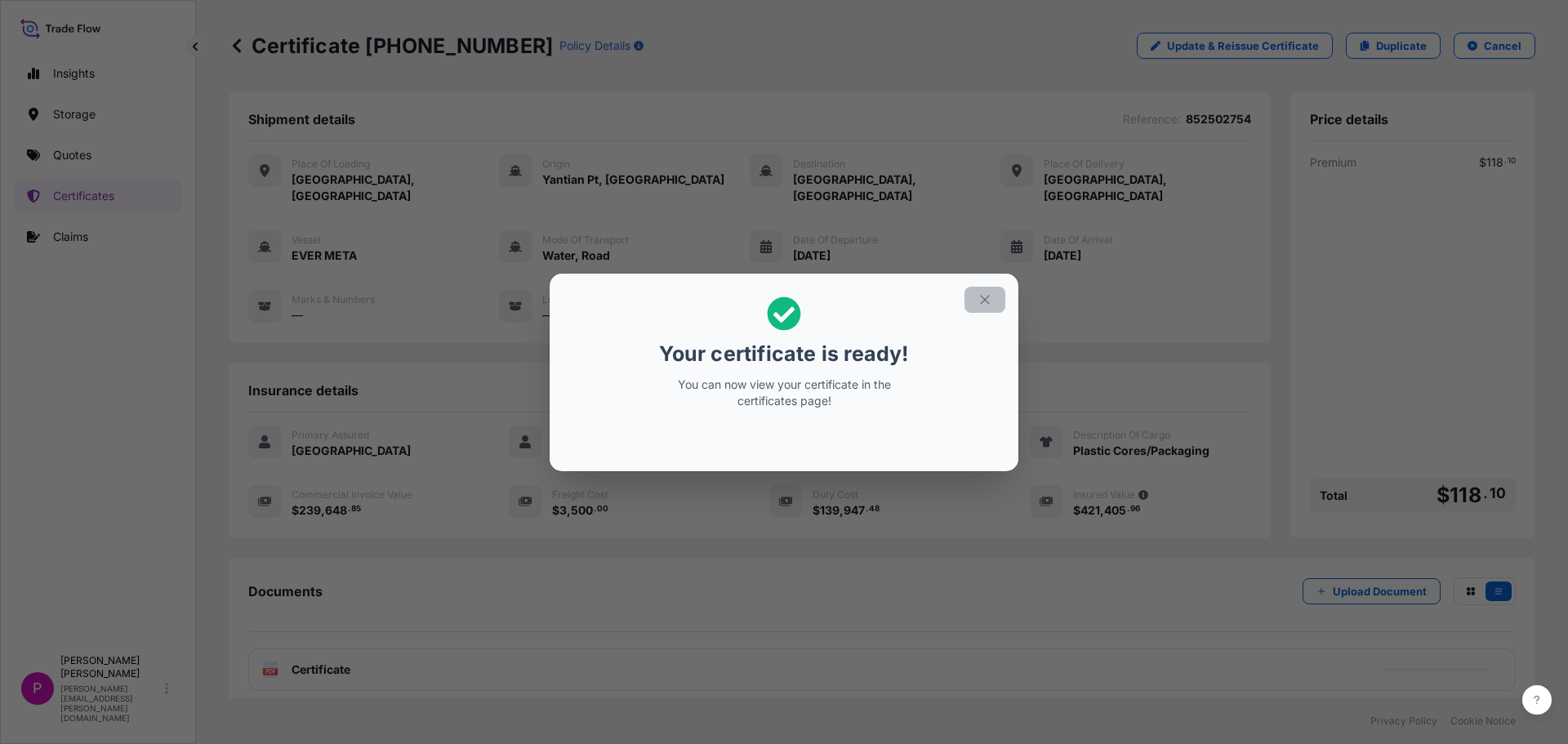
click at [982, 299] on icon "button" at bounding box center [984, 300] width 14 height 14
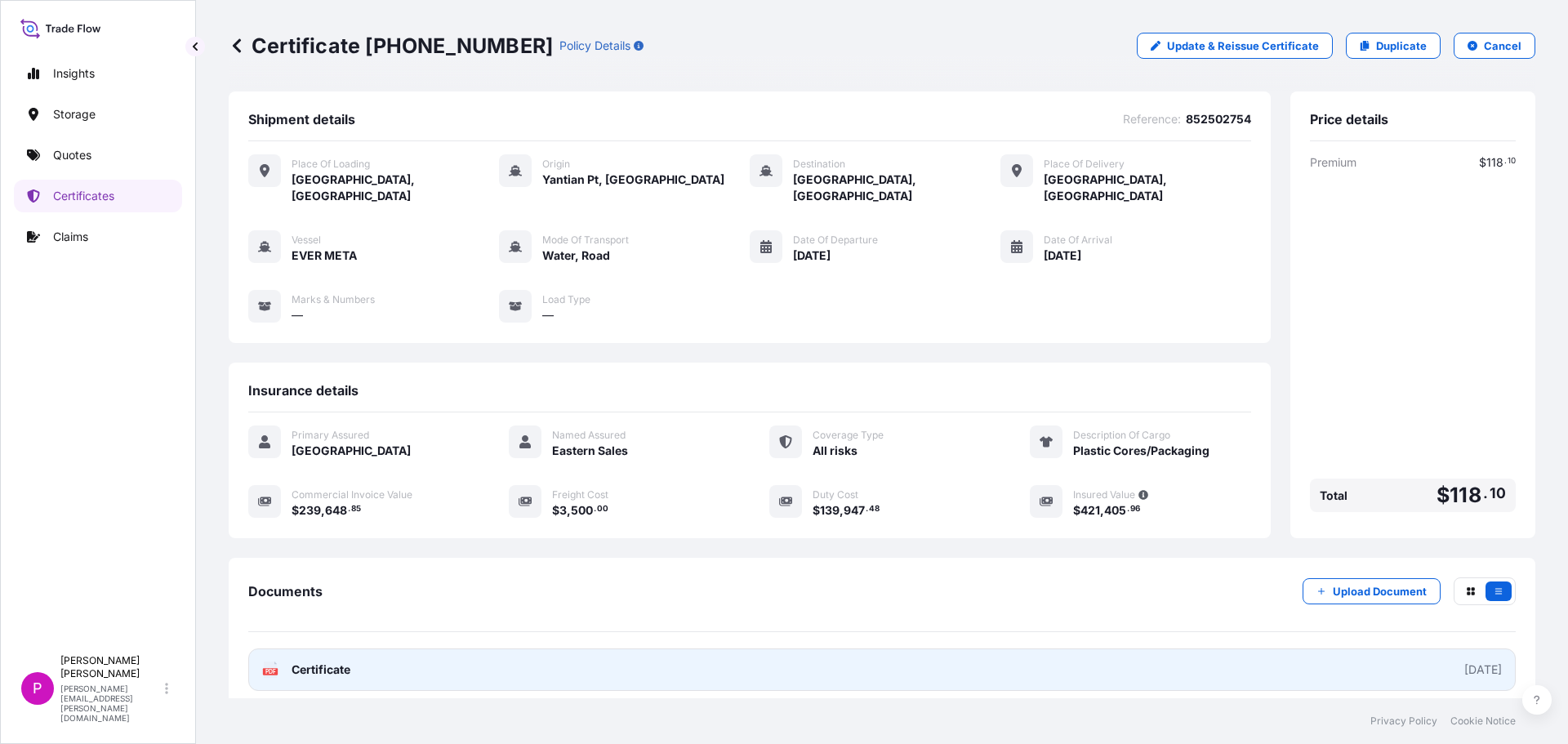
click at [328, 662] on span "Certificate" at bounding box center [321, 670] width 59 height 16
